Goal: Task Accomplishment & Management: Manage account settings

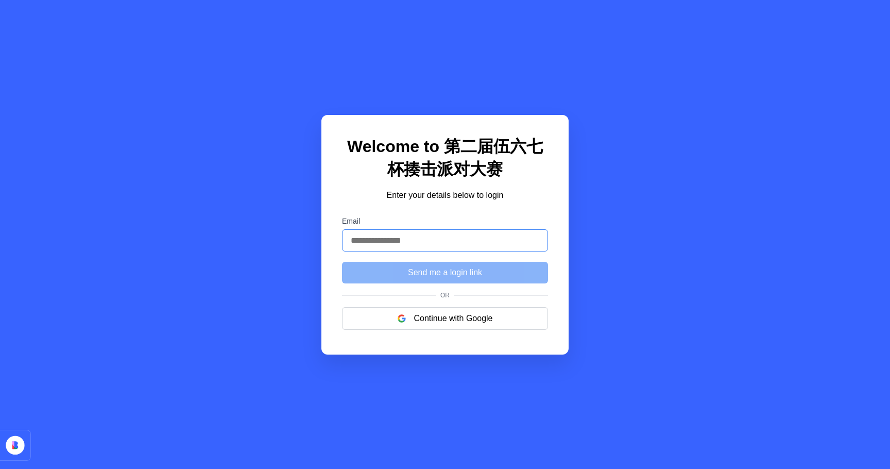
click at [434, 243] on input "Email" at bounding box center [445, 240] width 206 height 22
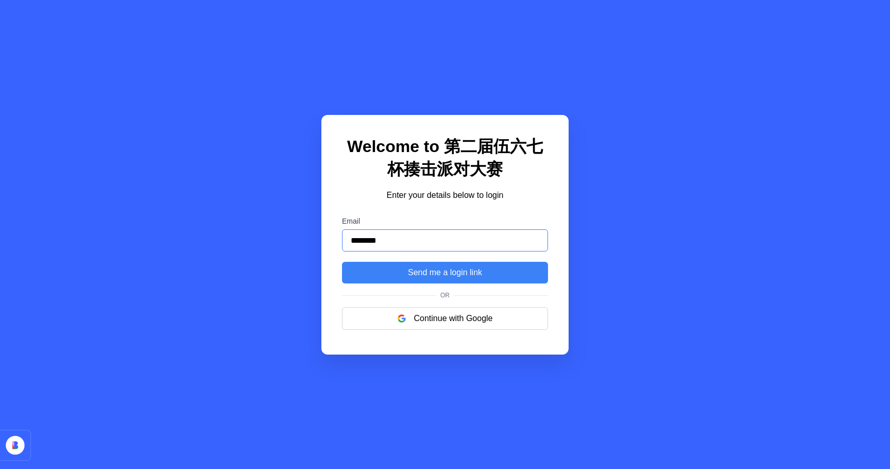
type input "**********"
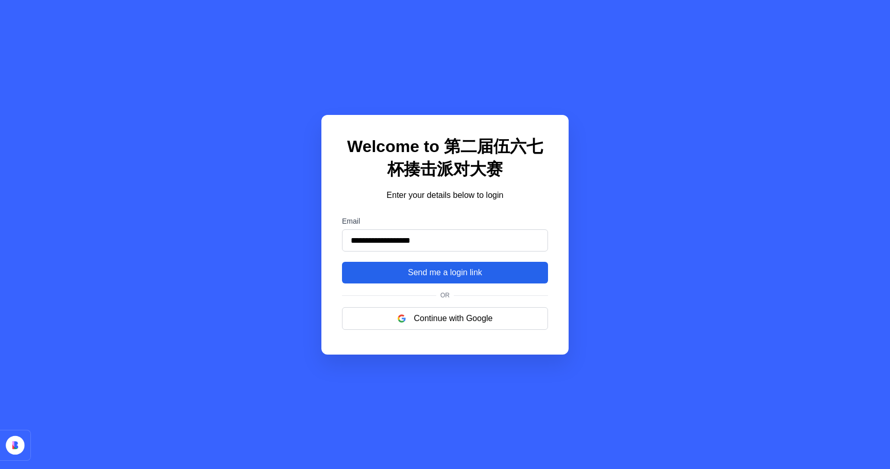
click at [426, 272] on button "Send me a login link" at bounding box center [445, 273] width 206 height 22
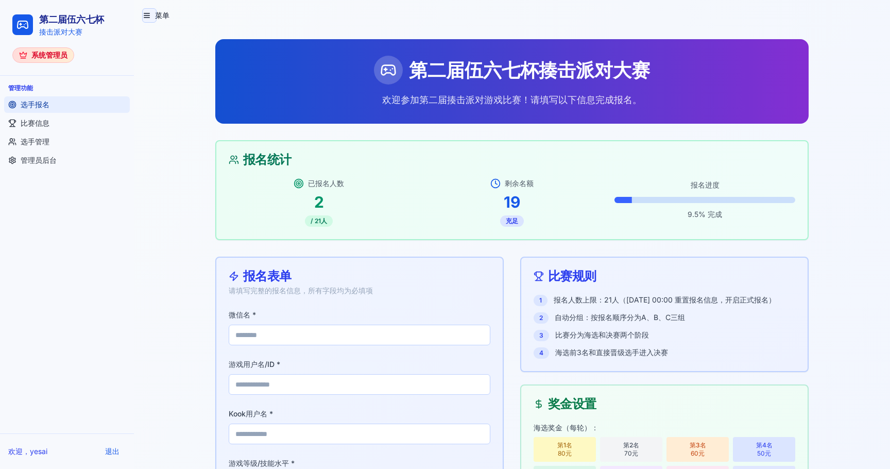
click at [148, 14] on button "菜单" at bounding box center [149, 15] width 14 height 14
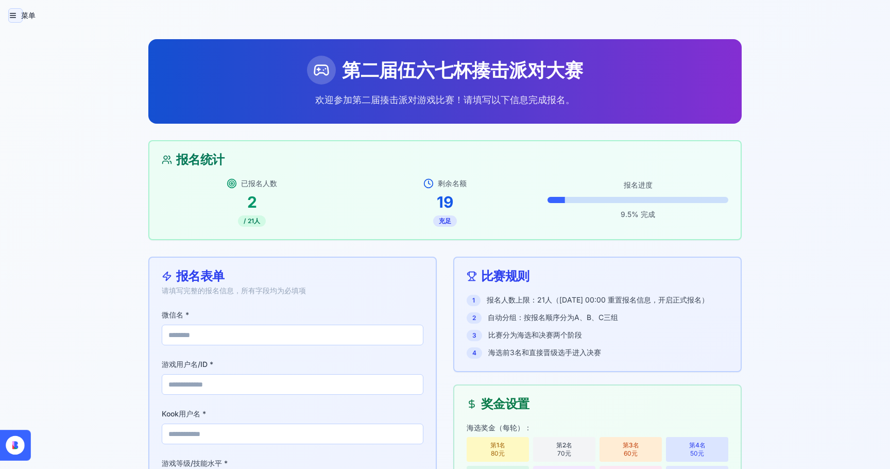
click at [17, 16] on button "菜单" at bounding box center [15, 15] width 14 height 14
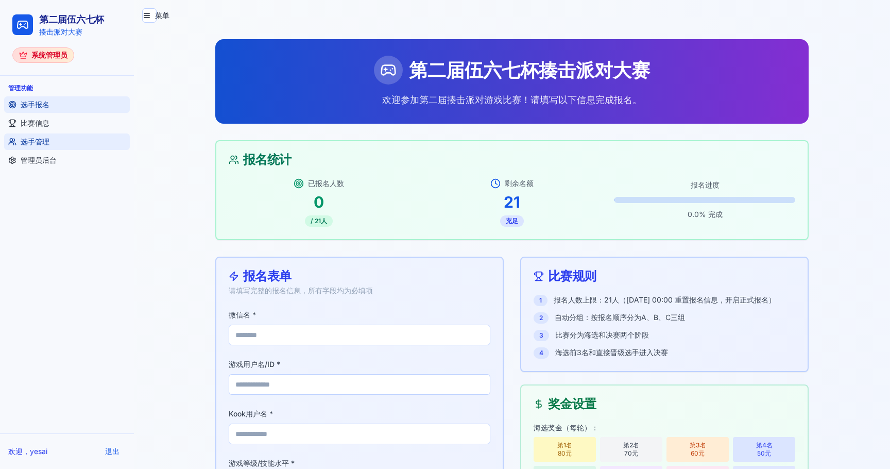
click at [30, 138] on span "选手管理" at bounding box center [35, 142] width 29 height 10
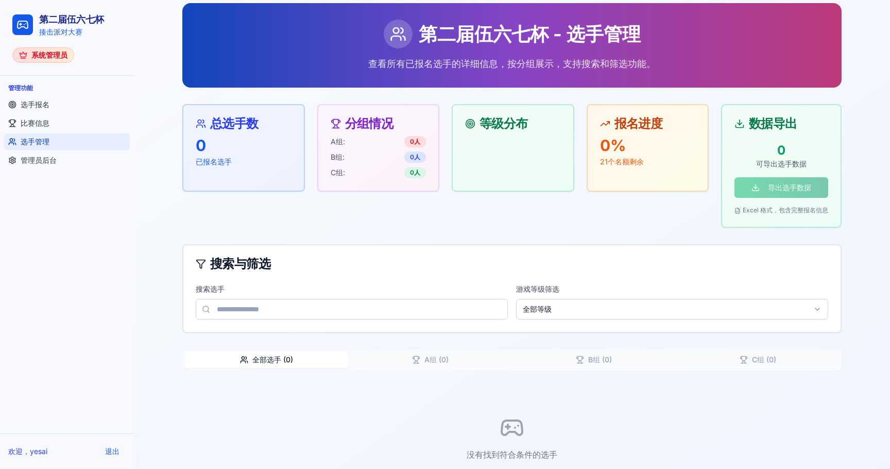
scroll to position [65, 0]
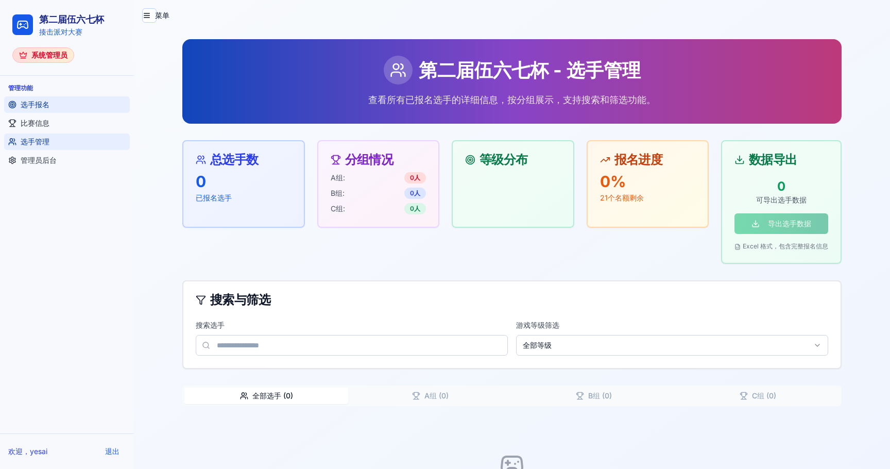
click at [43, 102] on span "选手报名" at bounding box center [35, 104] width 29 height 10
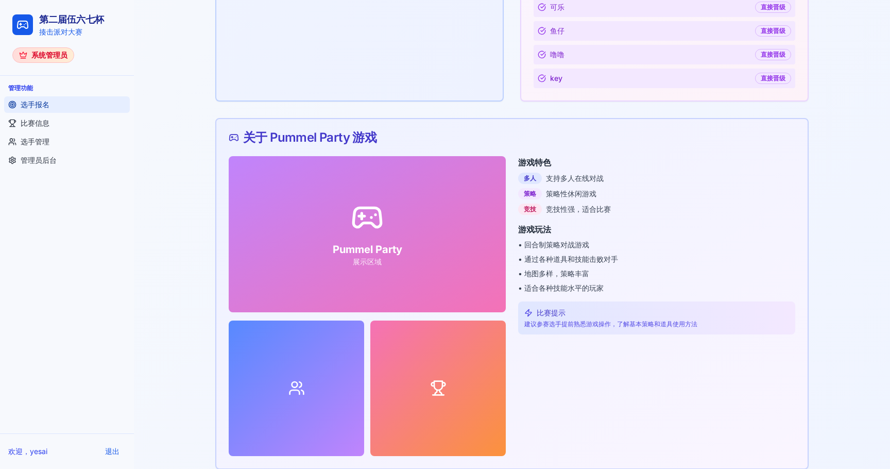
scroll to position [716, 0]
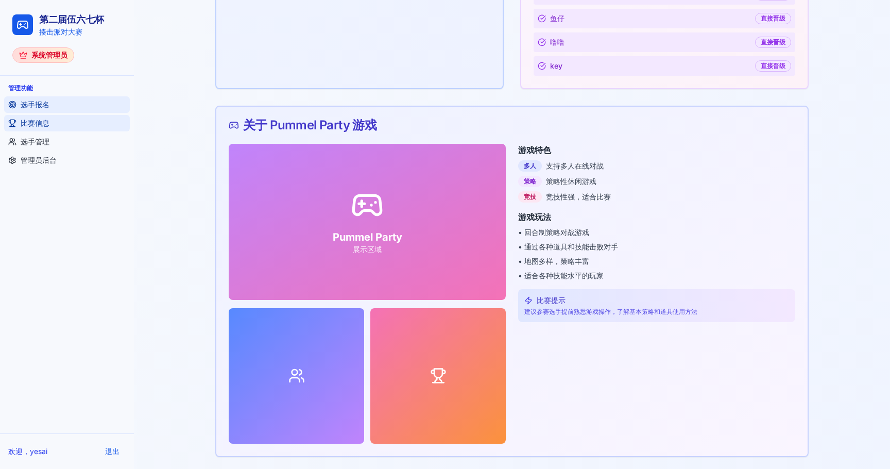
click at [59, 124] on link "比赛信息" at bounding box center [67, 123] width 126 height 16
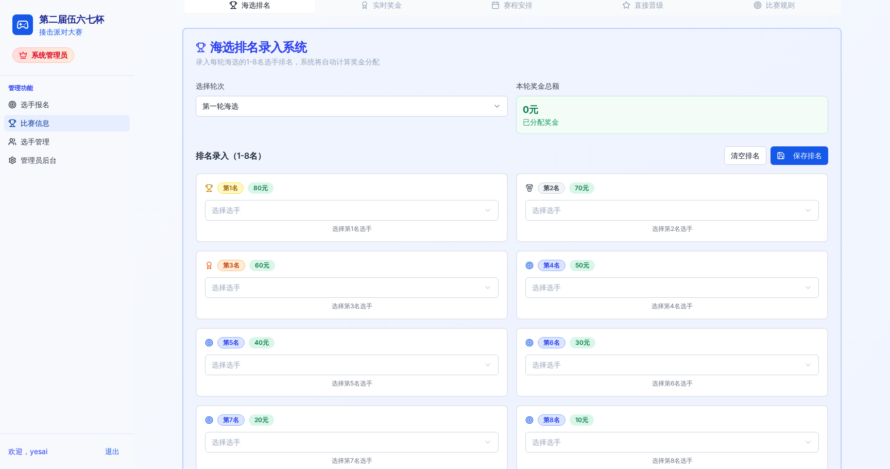
scroll to position [307, 0]
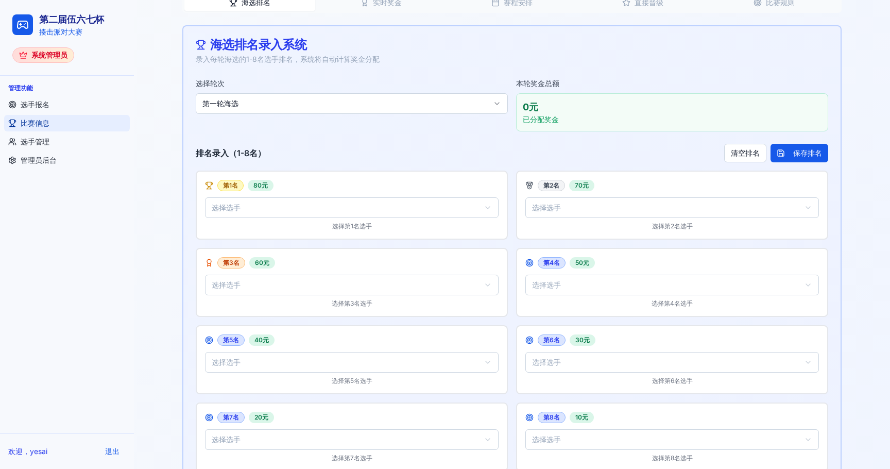
click at [391, 102] on html "第二届伍六七杯 揍击派对大赛 系统管理员 管理功能 选手报名 比赛信息 选手管理 管理员后台 欢迎， [PERSON_NAME] 退出 菜单 第二届伍六七杯 …" at bounding box center [445, 163] width 890 height 941
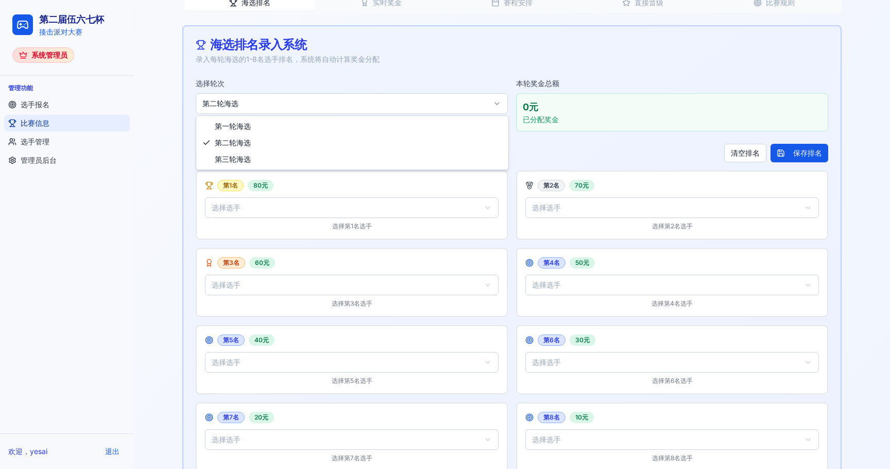
click at [357, 106] on html "第二届伍六七杯 揍击派对大赛 系统管理员 管理功能 选手报名 比赛信息 选手管理 管理员后台 欢迎， yesai 退出 菜单 第二届伍六七杯 - 比赛信息 管…" at bounding box center [445, 163] width 890 height 941
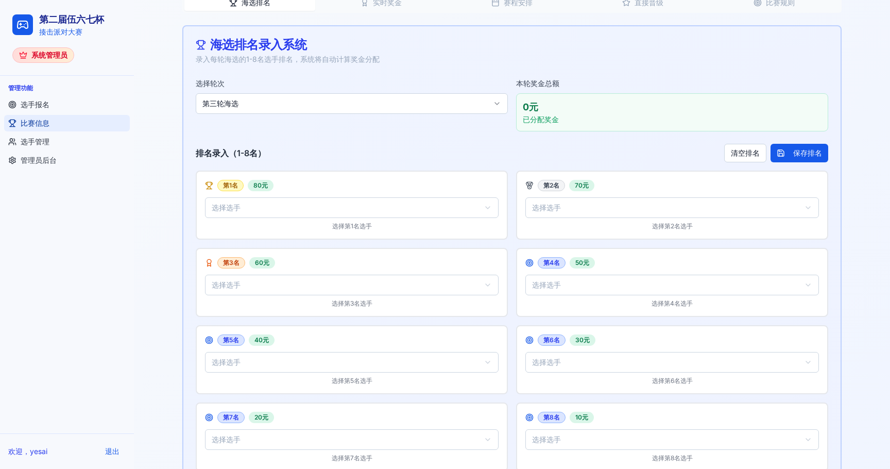
click at [363, 100] on html "第二届伍六七杯 揍击派对大赛 系统管理员 管理功能 选手报名 比赛信息 选手管理 管理员后台 欢迎， yesai 退出 菜单 第二届伍六七杯 - 比赛信息 管…" at bounding box center [445, 163] width 890 height 941
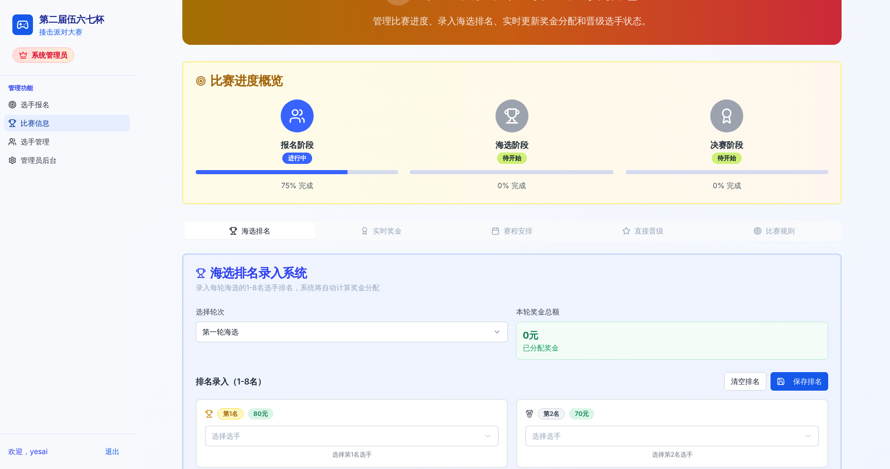
scroll to position [88, 0]
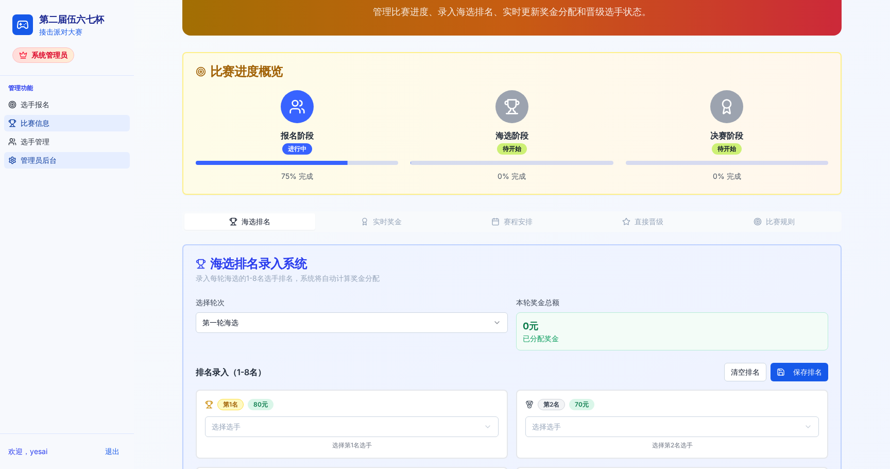
click at [91, 154] on link "管理员后台" at bounding box center [67, 160] width 126 height 16
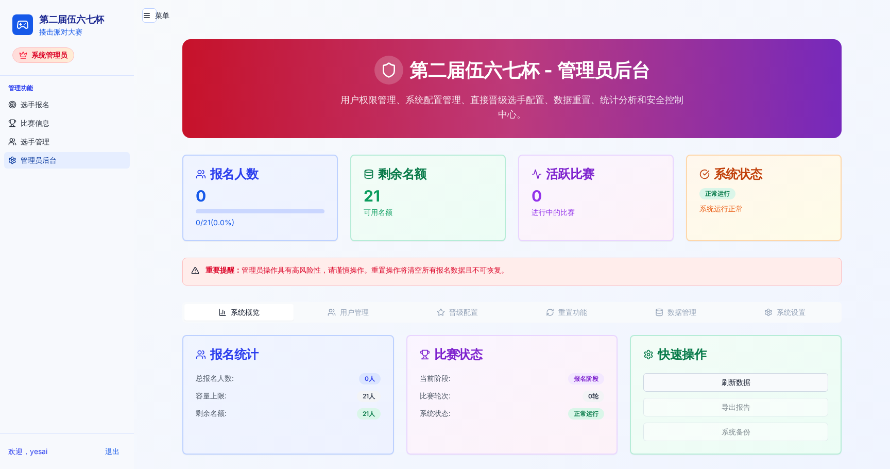
click at [676, 379] on button "刷新数据" at bounding box center [736, 382] width 185 height 19
click at [59, 105] on link "选手报名" at bounding box center [67, 104] width 126 height 16
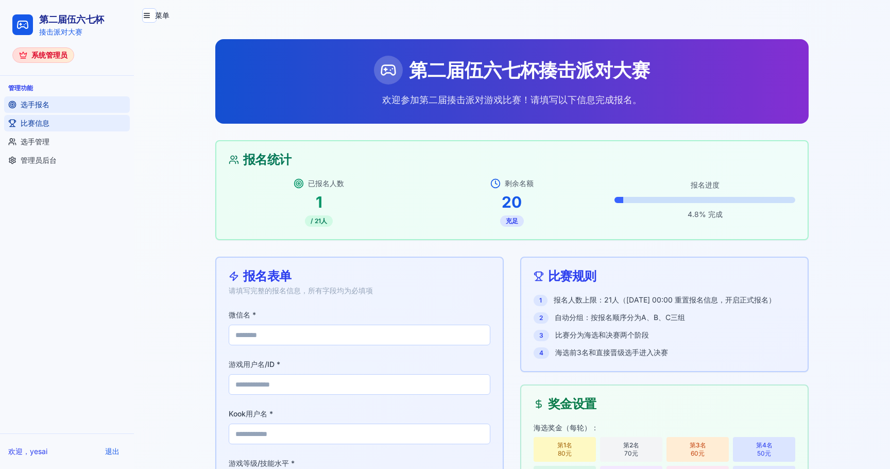
click at [72, 126] on link "比赛信息" at bounding box center [67, 123] width 126 height 16
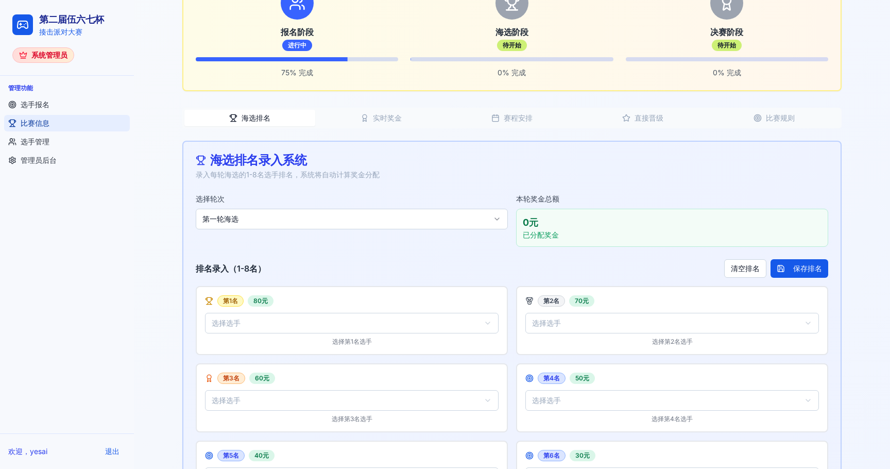
scroll to position [173, 0]
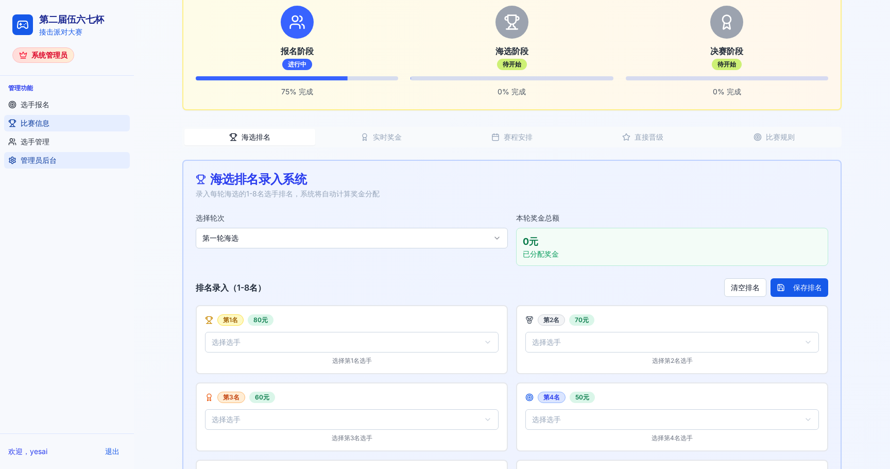
click at [68, 161] on link "管理员后台" at bounding box center [67, 160] width 126 height 16
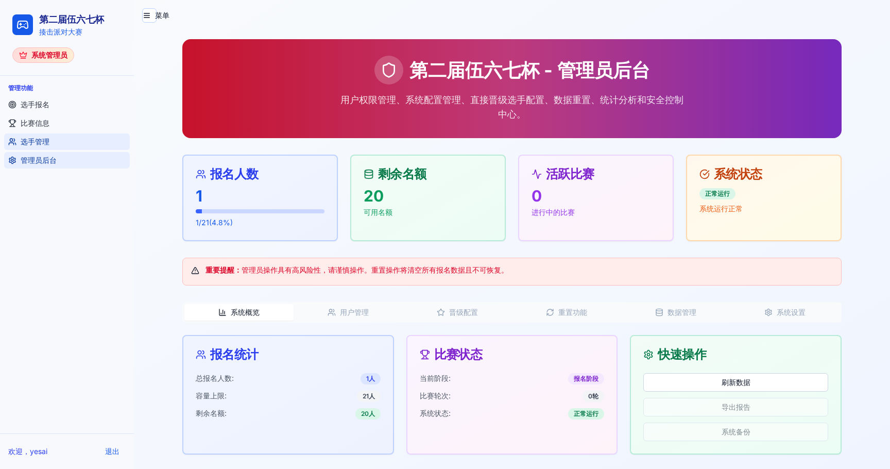
click at [62, 141] on link "选手管理" at bounding box center [67, 141] width 126 height 16
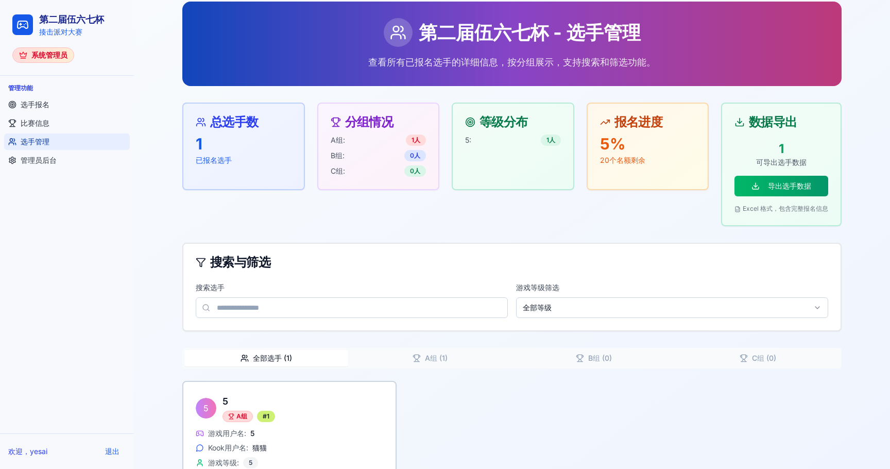
scroll to position [77, 0]
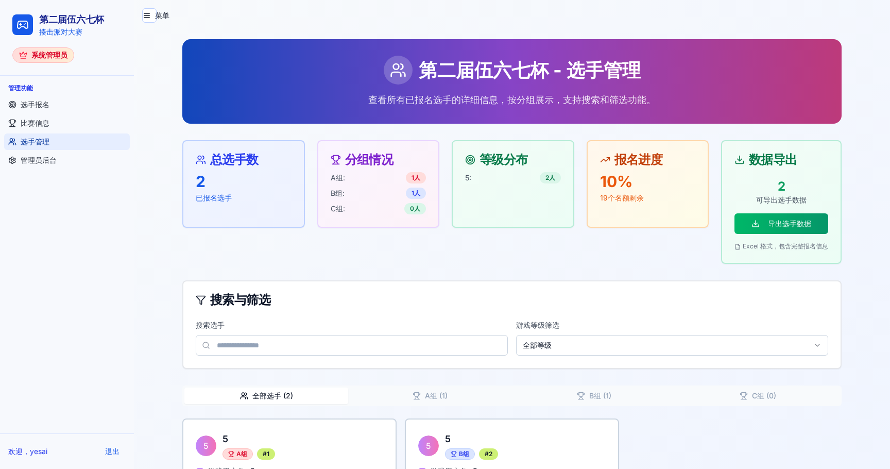
scroll to position [77, 0]
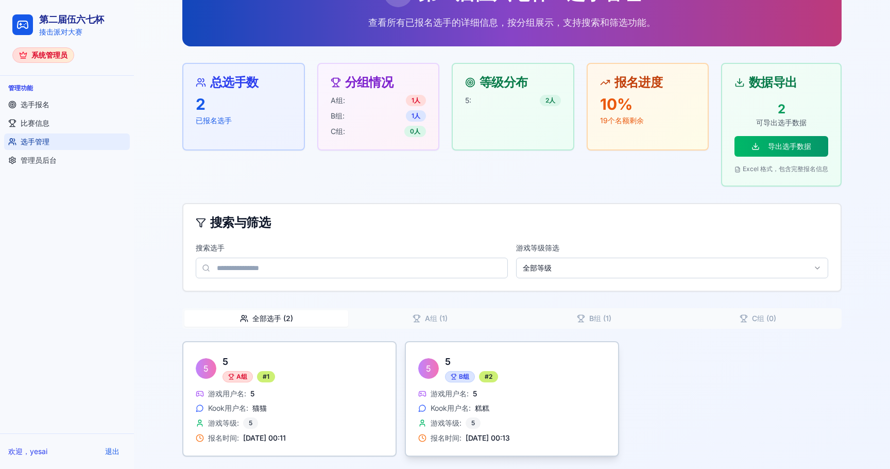
click at [438, 404] on span "Kook用户名:" at bounding box center [451, 408] width 40 height 10
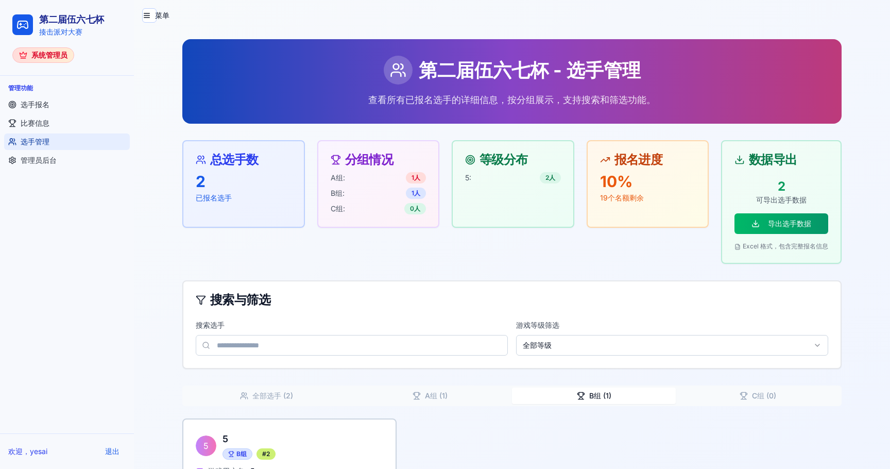
click at [578, 317] on div "第二届伍六七杯 - 选手管理 查看所有已报名选手的详细信息，按分组展示，支持搜索和筛选功能。 总选手数 2 已报名选手 分组情况 A组: 1 人 B组: 1 …" at bounding box center [512, 286] width 660 height 495
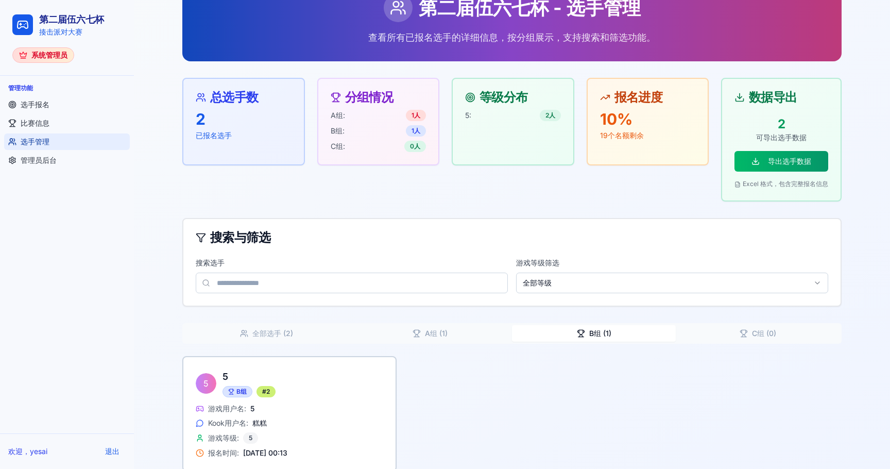
scroll to position [77, 0]
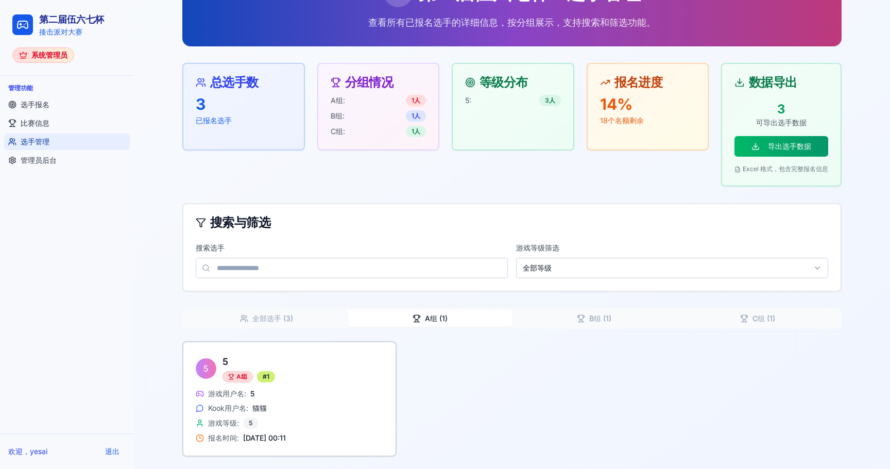
click at [424, 319] on button "A组 ( 1 )" at bounding box center [430, 318] width 164 height 16
click at [317, 313] on button "全部选手 ( 3 )" at bounding box center [266, 318] width 164 height 16
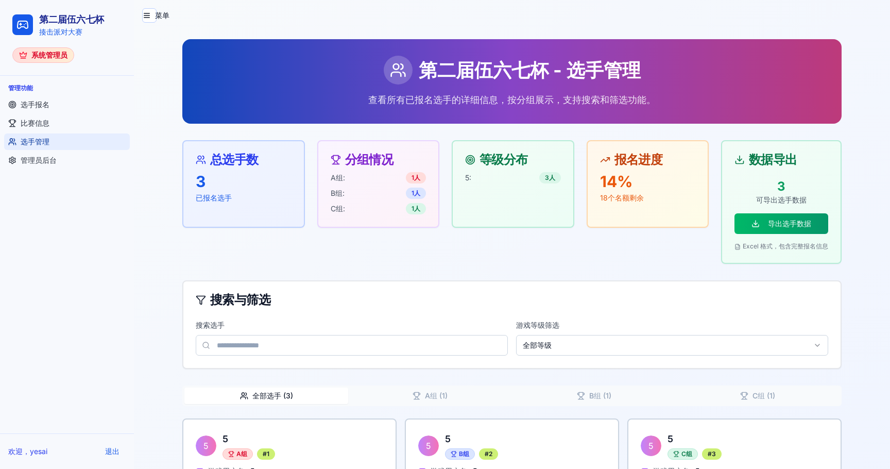
scroll to position [77, 0]
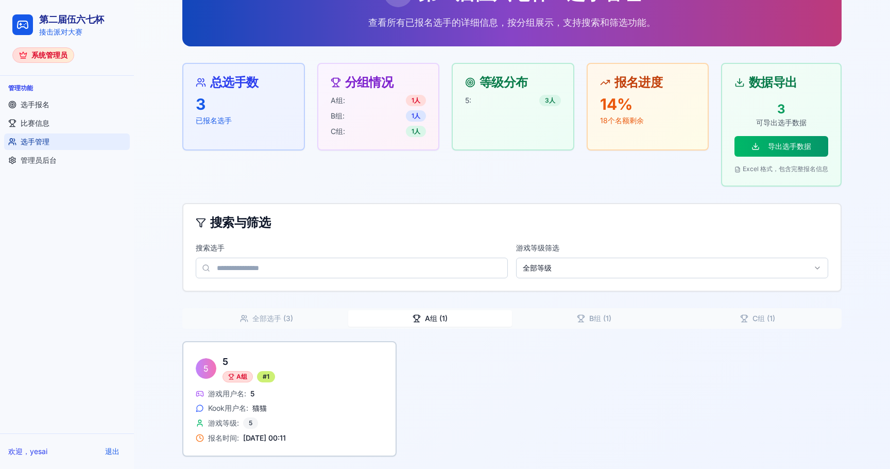
click at [433, 317] on button "A组 ( 1 )" at bounding box center [430, 318] width 164 height 16
click at [593, 323] on button "B组 ( 1 )" at bounding box center [594, 318] width 164 height 16
click at [743, 323] on button "C组 ( 1 )" at bounding box center [758, 318] width 164 height 16
click at [299, 323] on button "全部选手 ( 4 )" at bounding box center [266, 318] width 164 height 16
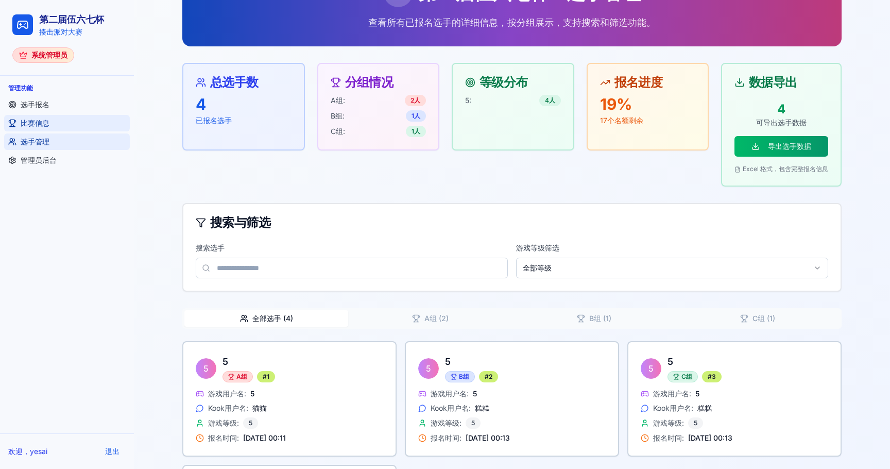
click at [59, 123] on link "比赛信息" at bounding box center [67, 123] width 126 height 16
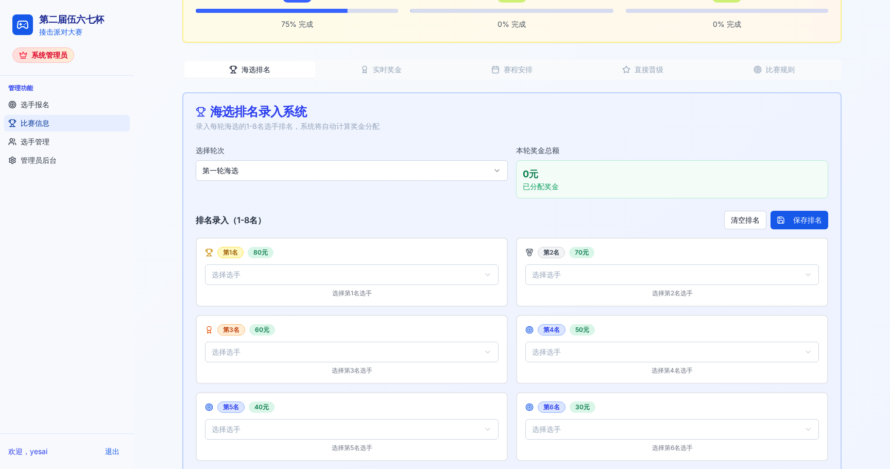
scroll to position [232, 0]
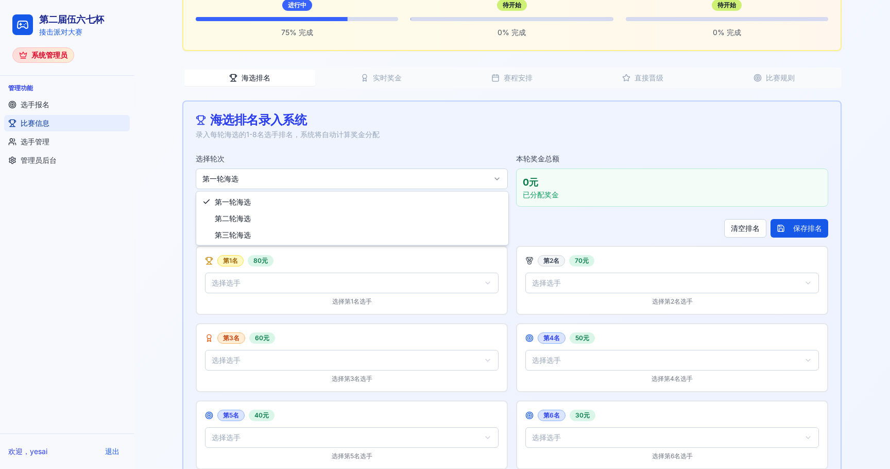
click at [309, 182] on html "第二届伍六七杯 揍击派对大赛 系统管理员 管理功能 选手报名 比赛信息 选手管理 管理员后台 欢迎， [PERSON_NAME] 退出 菜单 第二届伍六七杯 …" at bounding box center [445, 238] width 890 height 941
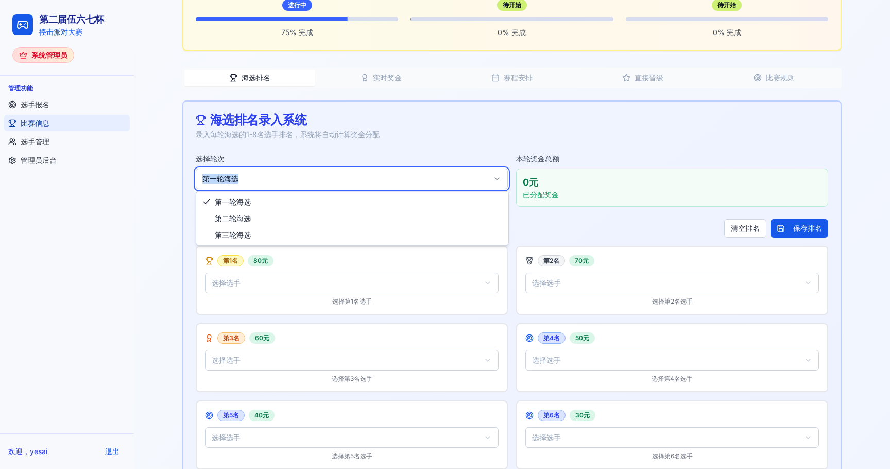
click at [309, 182] on html "第二届伍六七杯 揍击派对大赛 系统管理员 管理功能 选手报名 比赛信息 选手管理 管理员后台 欢迎， [PERSON_NAME] 退出 菜单 第二届伍六七杯 …" at bounding box center [445, 238] width 890 height 941
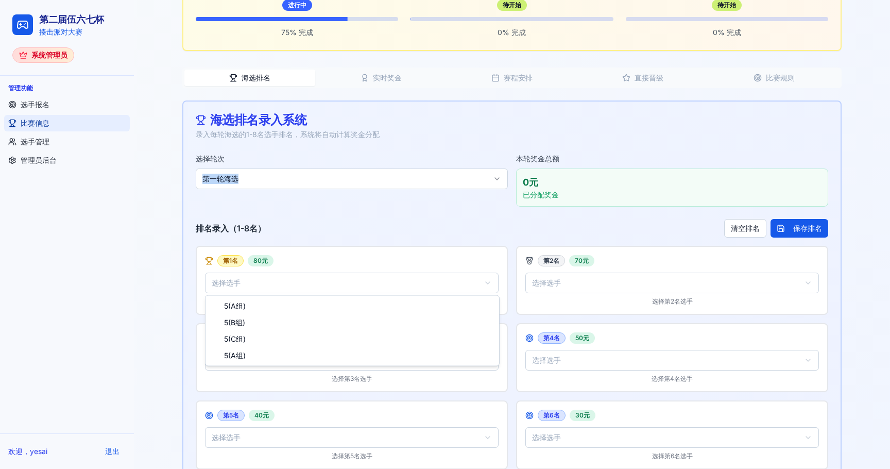
click at [371, 280] on html "第二届伍六七杯 揍击派对大赛 系统管理员 管理功能 选手报名 比赛信息 选手管理 管理员后台 欢迎， [PERSON_NAME] 退出 菜单 第二届伍六七杯 …" at bounding box center [445, 238] width 890 height 941
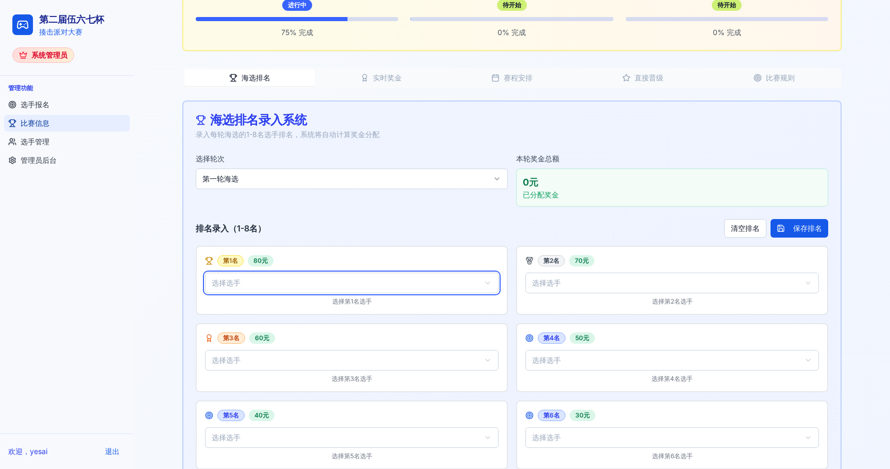
click at [389, 228] on html "第二届伍六七杯 揍击派对大赛 系统管理员 管理功能 选手报名 比赛信息 选手管理 管理员后台 欢迎， [PERSON_NAME] 退出 菜单 第二届伍六七杯 …" at bounding box center [445, 238] width 890 height 941
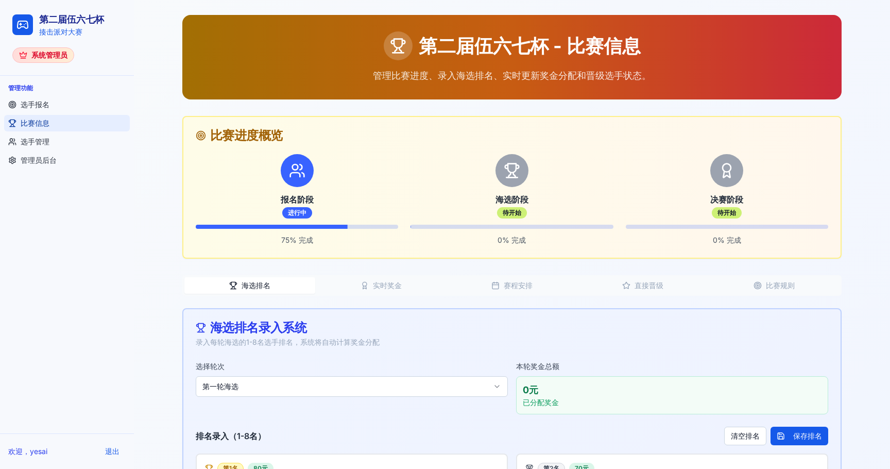
scroll to position [0, 0]
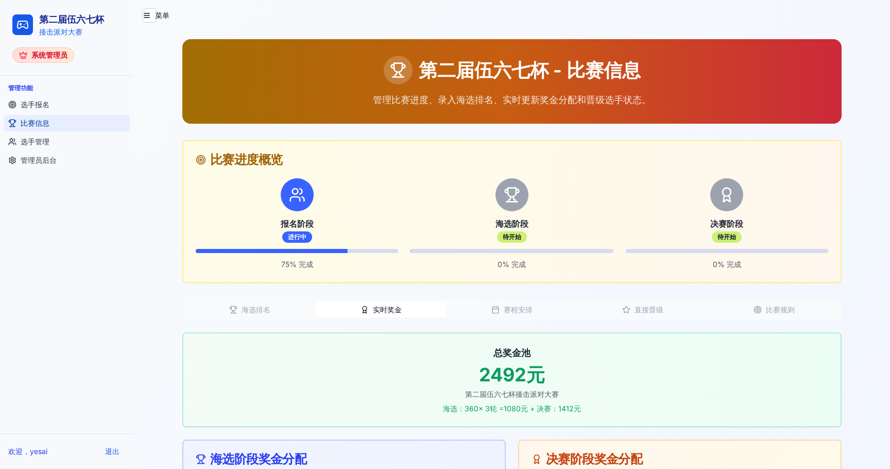
click at [386, 310] on button "实时奖金" at bounding box center [380, 309] width 131 height 16
click at [521, 315] on button "赛程安排" at bounding box center [512, 309] width 131 height 16
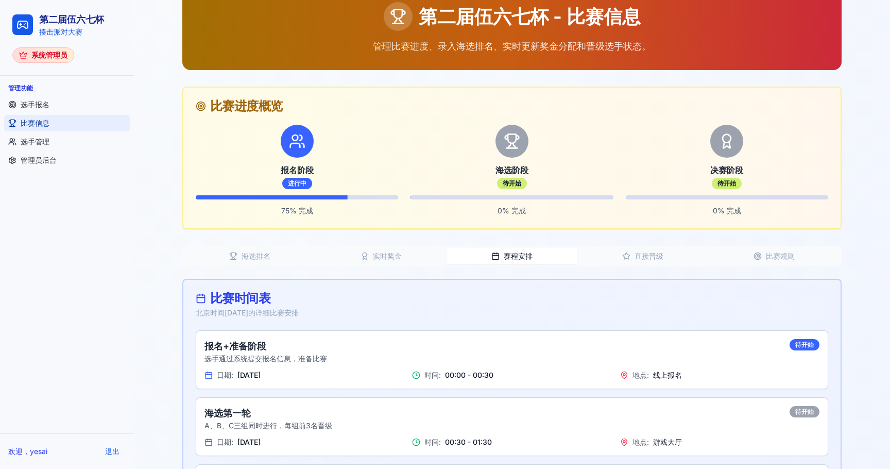
scroll to position [66, 0]
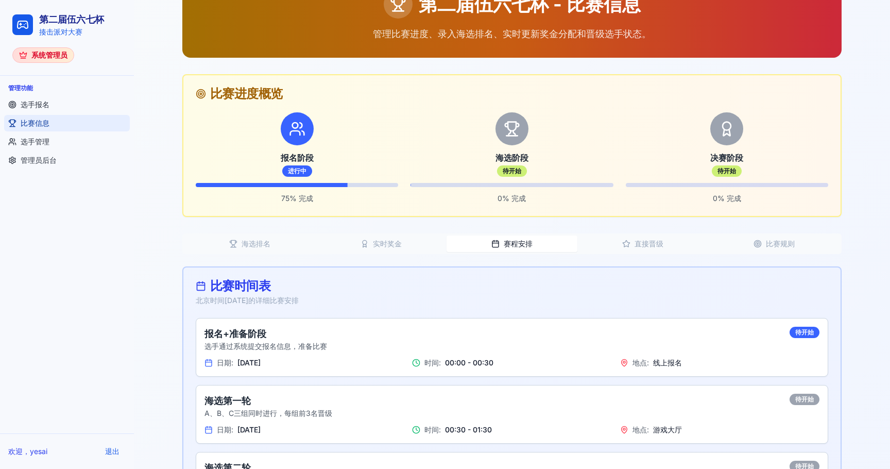
click at [628, 247] on icon "button" at bounding box center [626, 244] width 8 height 8
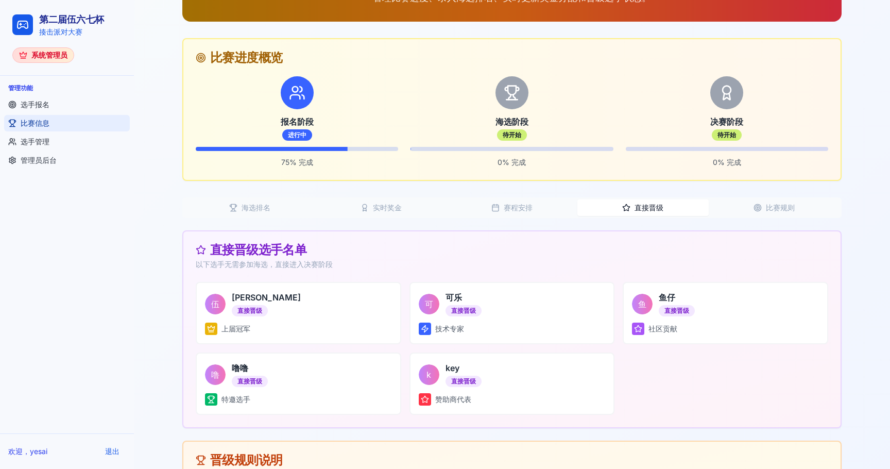
scroll to position [105, 0]
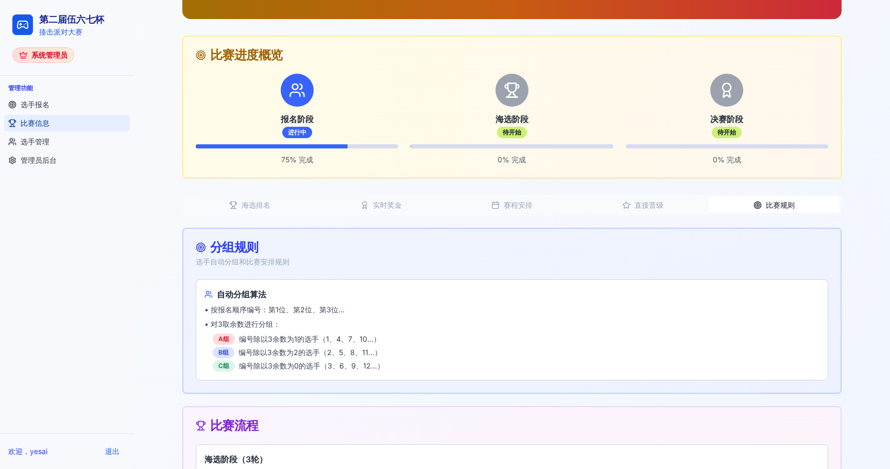
click at [781, 201] on button "比赛规则" at bounding box center [774, 205] width 131 height 16
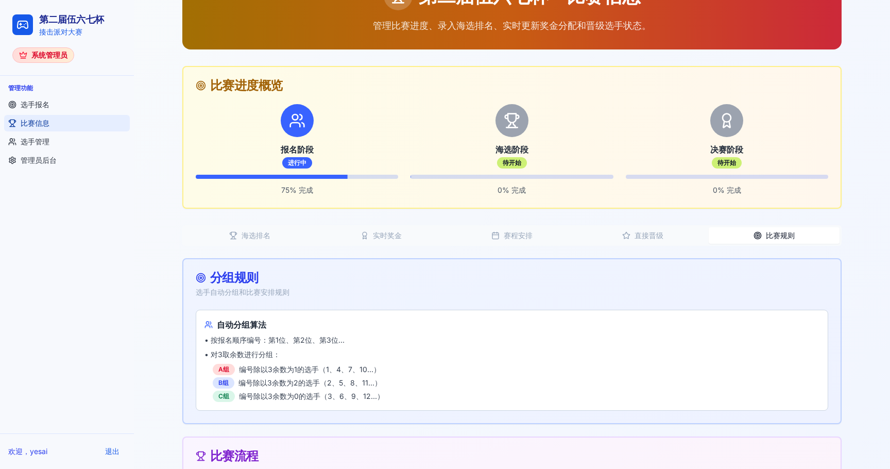
scroll to position [0, 0]
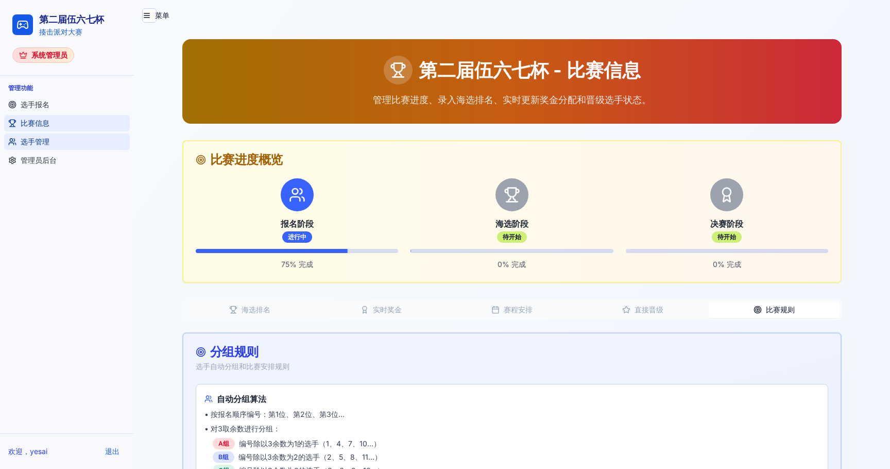
click at [70, 148] on link "选手管理" at bounding box center [67, 141] width 126 height 16
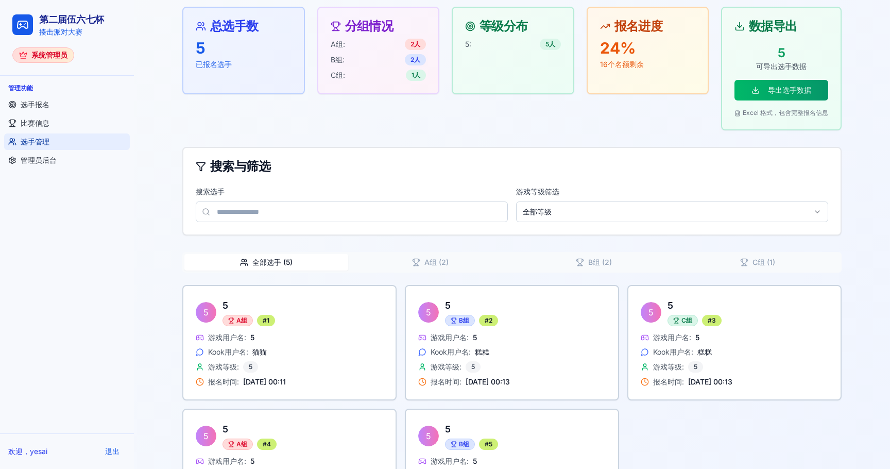
scroll to position [201, 0]
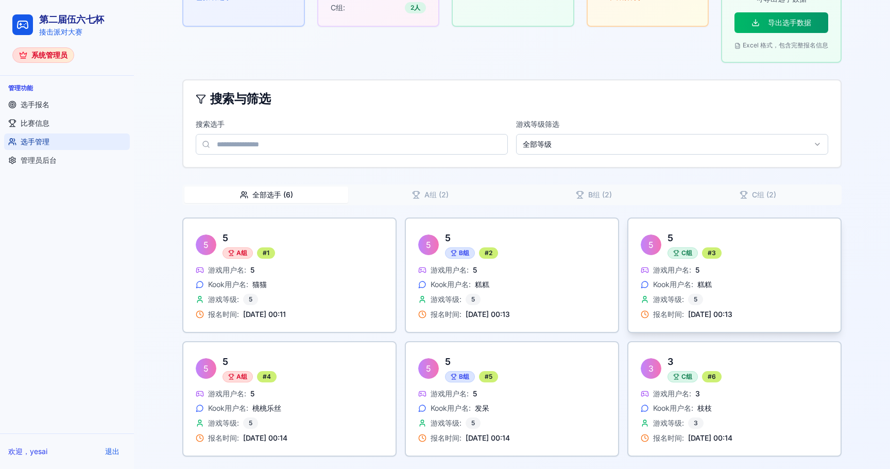
click at [685, 268] on span "游戏用户名:" at bounding box center [672, 270] width 38 height 10
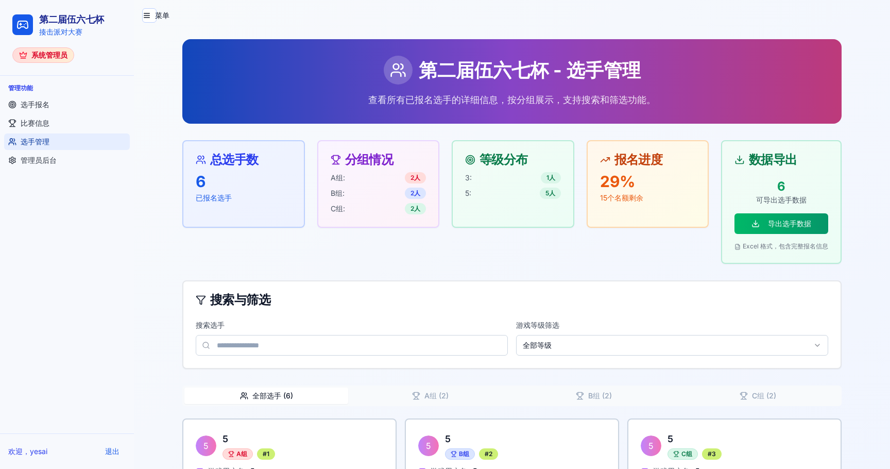
click at [600, 194] on div "第二届伍六七杯 - 选手管理 查看所有已报名选手的详细信息，按分组展示，支持搜索和筛选功能。 总选手数 6 已报名选手 分组情况 A组: 2 人 B组: 2 …" at bounding box center [512, 348] width 660 height 618
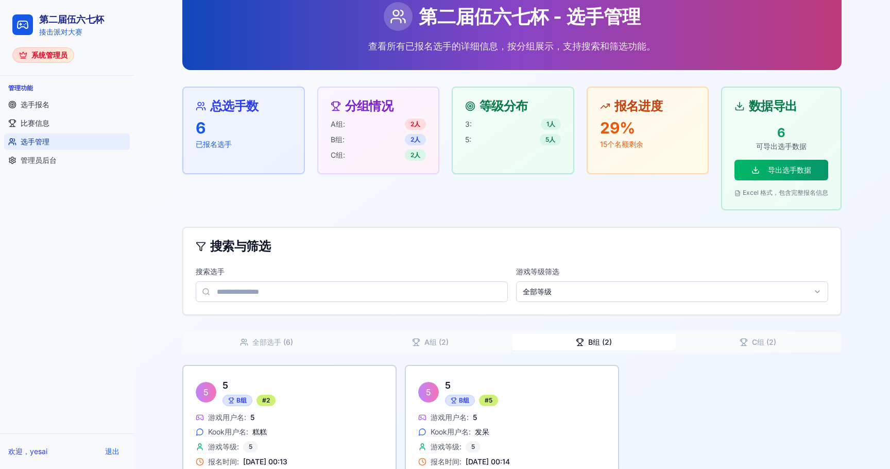
scroll to position [77, 0]
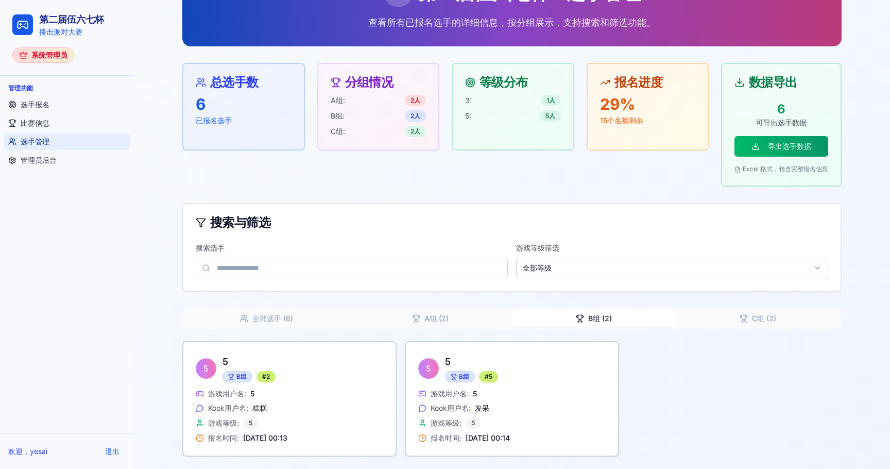
click at [732, 318] on button "C组 ( 2 )" at bounding box center [758, 318] width 164 height 16
click at [609, 320] on button "B组 ( 2 )" at bounding box center [594, 318] width 164 height 16
click at [464, 323] on button "A组 ( 2 )" at bounding box center [430, 318] width 164 height 16
click at [579, 321] on icon "button" at bounding box center [580, 318] width 8 height 8
click at [766, 317] on button "C组 ( 2 )" at bounding box center [758, 318] width 164 height 16
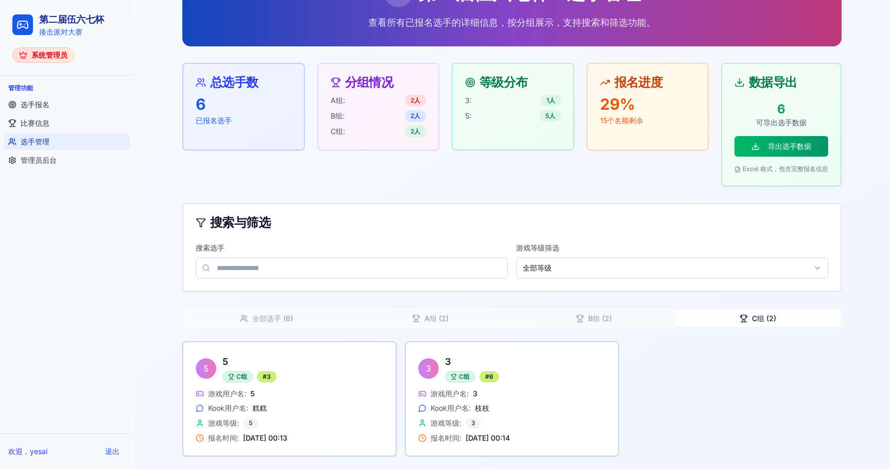
click at [452, 322] on button "A组 ( 2 )" at bounding box center [430, 318] width 164 height 16
click at [280, 322] on button "全部选手 ( 6 )" at bounding box center [266, 318] width 164 height 16
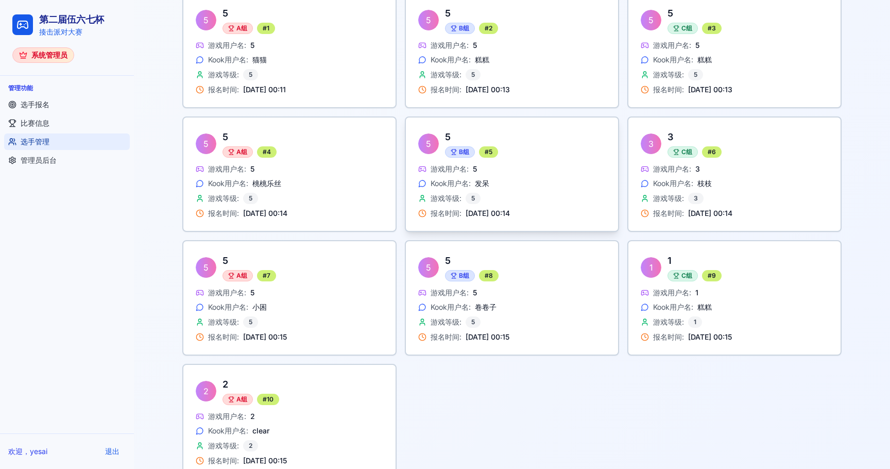
scroll to position [448, 0]
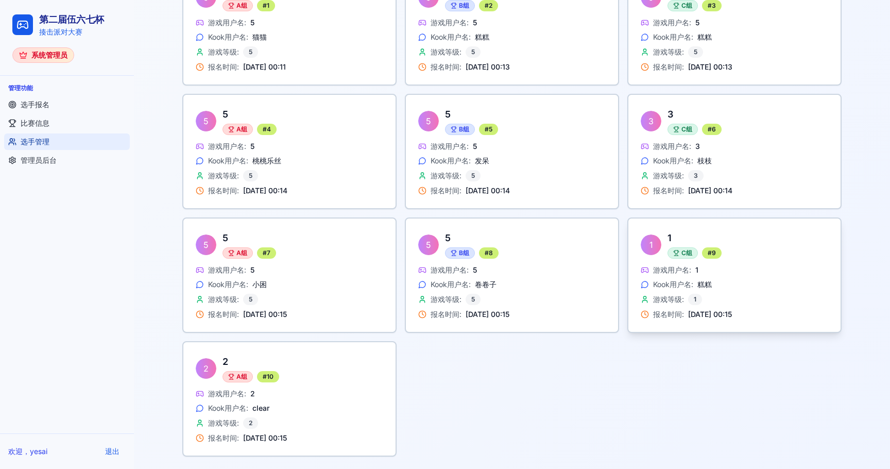
click at [687, 277] on div "游戏用户名: 1 Kook用户名: 糕糕 游戏等级: 1 报名时间: [DATE] 00:15" at bounding box center [735, 292] width 188 height 55
click at [43, 122] on span "比赛信息" at bounding box center [35, 123] width 29 height 10
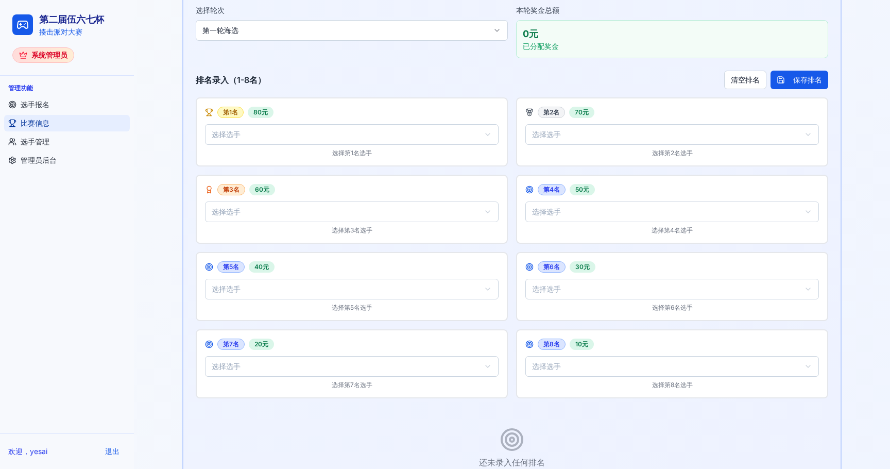
scroll to position [472, 0]
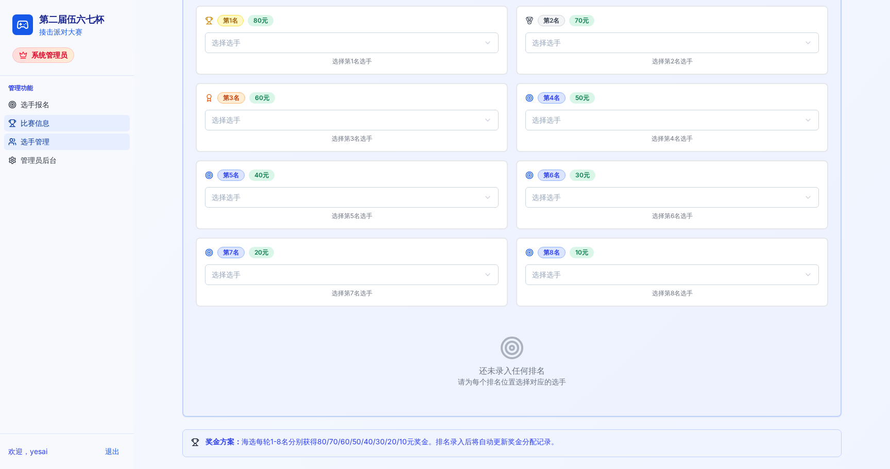
click at [41, 141] on span "选手管理" at bounding box center [35, 142] width 29 height 10
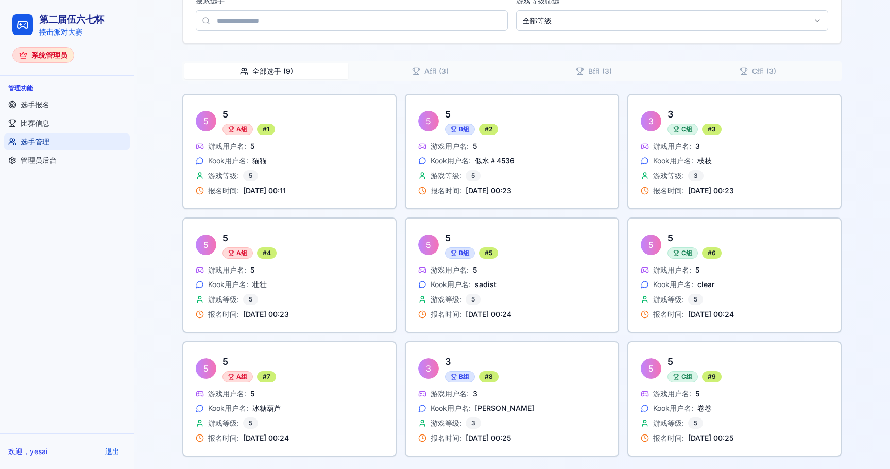
scroll to position [448, 0]
